Goal: Task Accomplishment & Management: Use online tool/utility

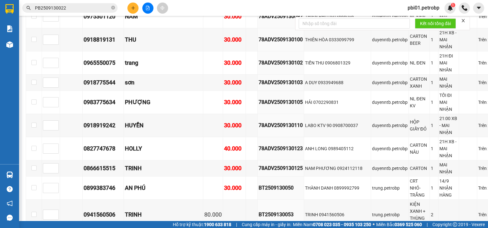
scroll to position [1591, 0]
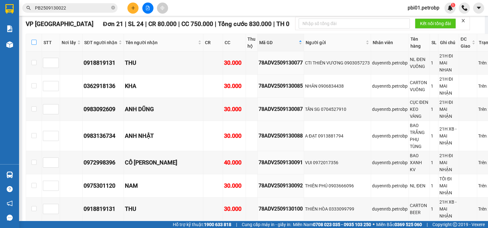
click at [33, 43] on input "checkbox" at bounding box center [33, 42] width 5 height 5
checkbox input "true"
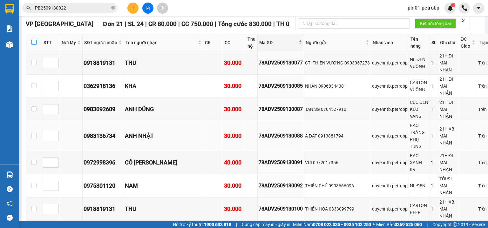
checkbox input "true"
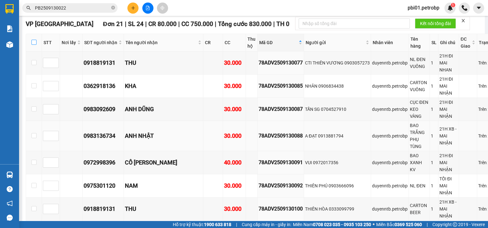
checkbox input "true"
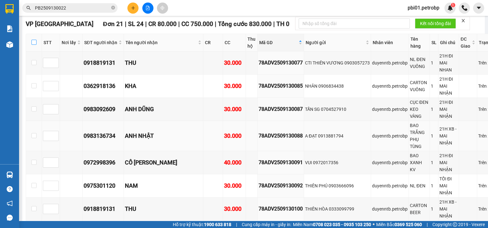
checkbox input "true"
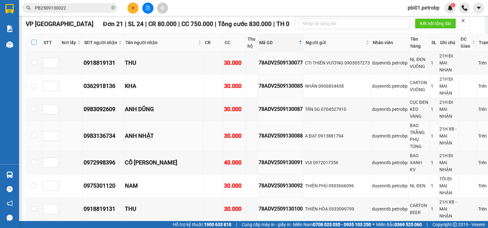
checkbox input "true"
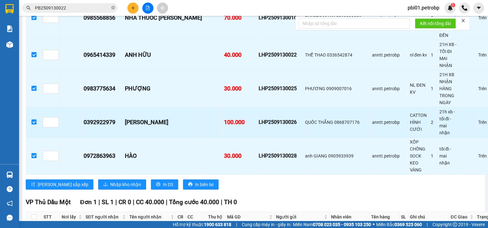
scroll to position [2065, 0]
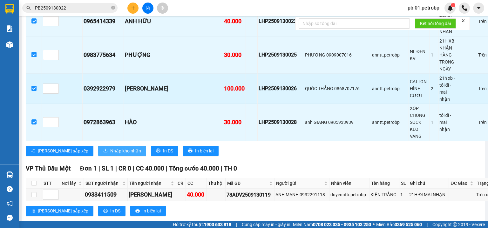
click at [98, 156] on button "Nhập kho nhận" at bounding box center [122, 151] width 48 height 10
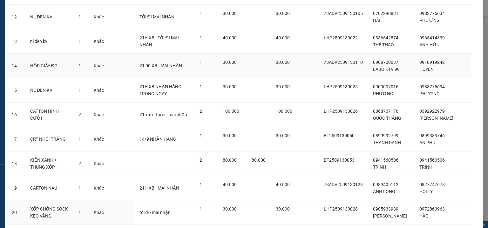
scroll to position [404, 0]
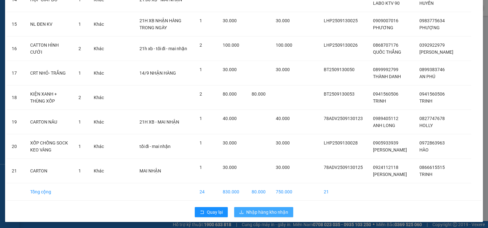
click at [272, 207] on button "Nhập hàng kho nhận" at bounding box center [263, 212] width 59 height 10
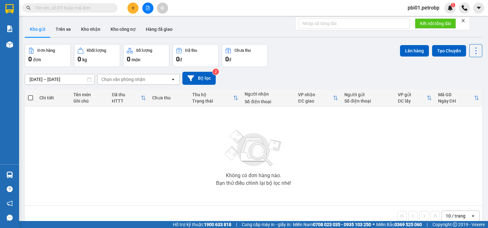
drag, startPoint x: 0, startPoint y: 0, endPoint x: 262, endPoint y: 123, distance: 288.9
